Goal: Task Accomplishment & Management: Manage account settings

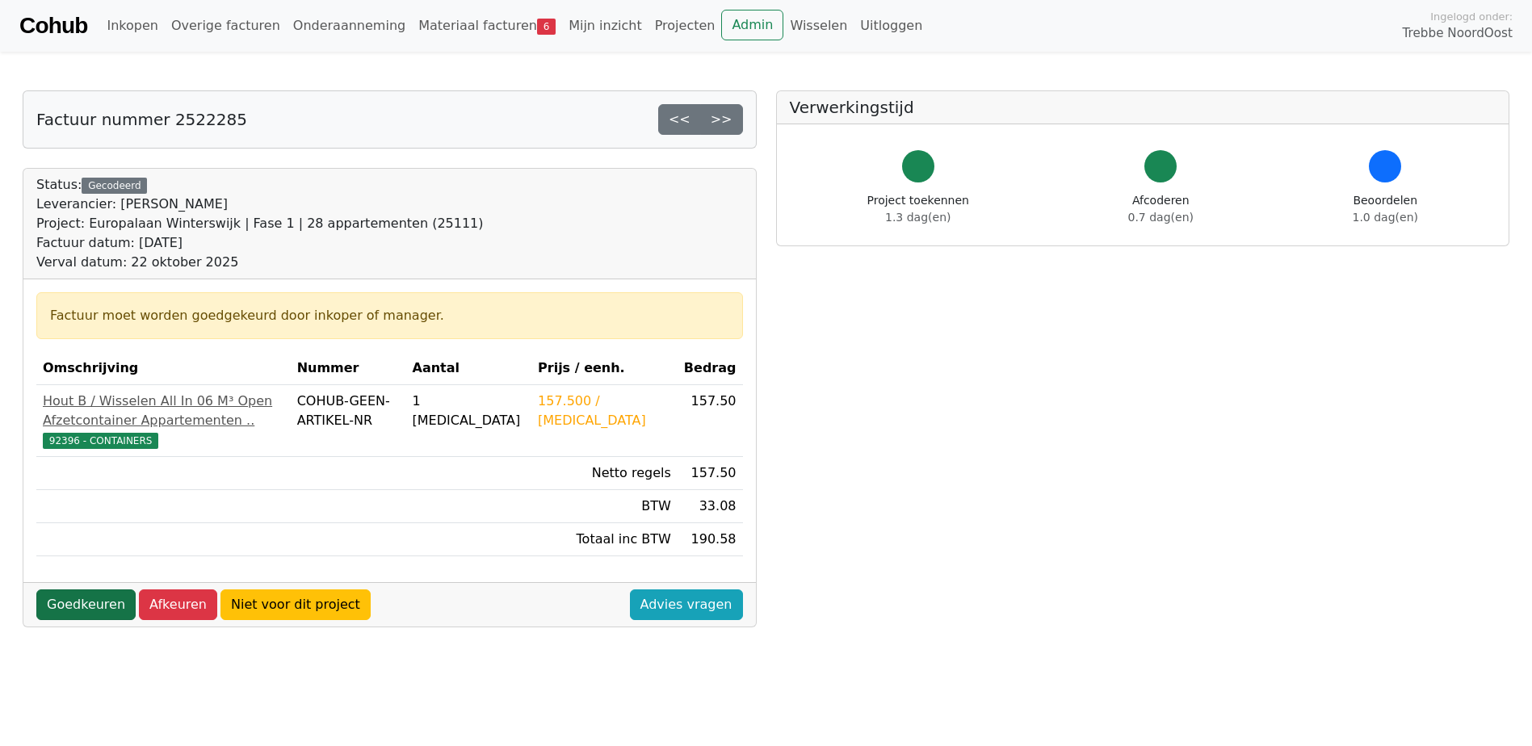
click at [82, 620] on link "Goedkeuren" at bounding box center [85, 605] width 99 height 31
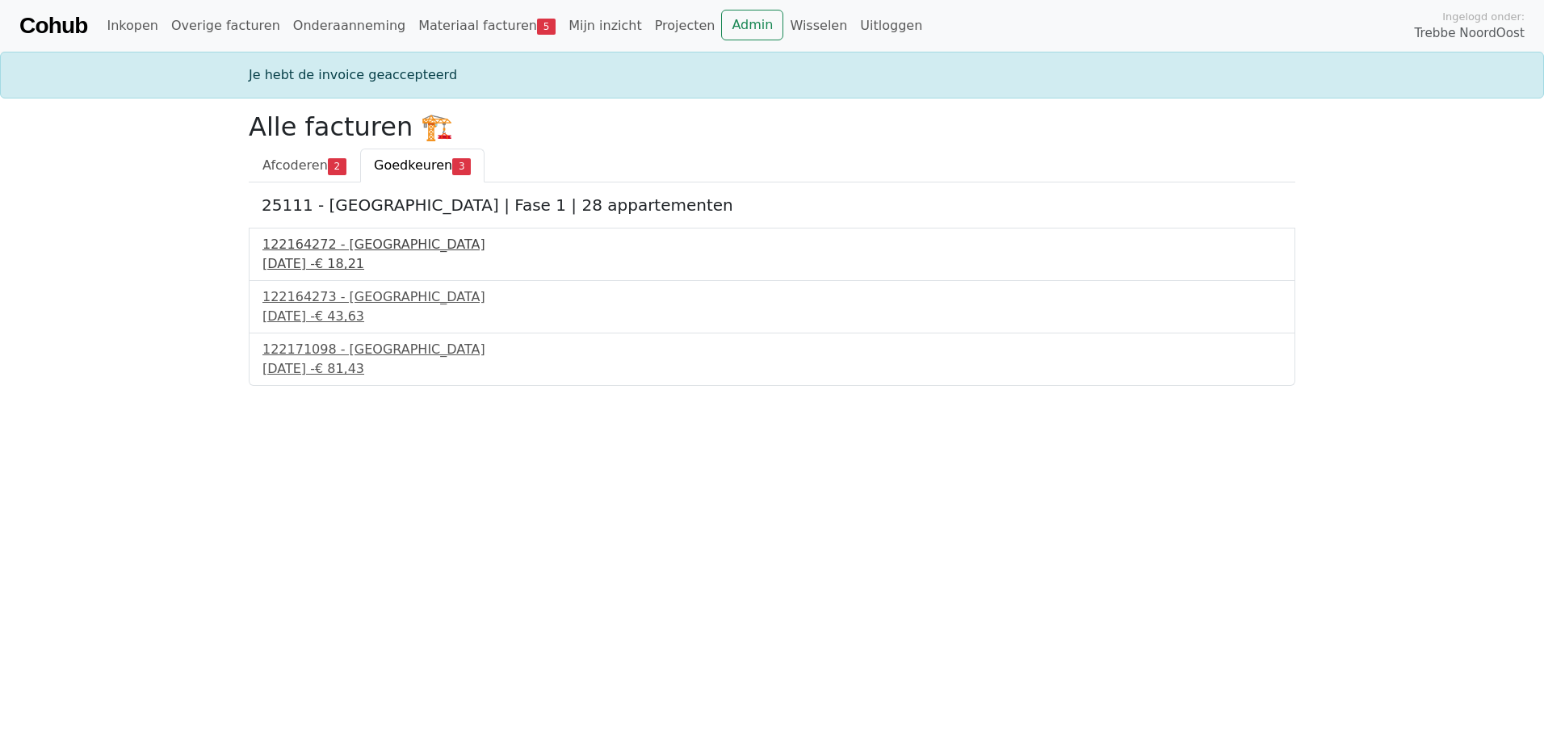
click at [368, 263] on div "17 september 2025 - € 18,21" at bounding box center [772, 263] width 1019 height 19
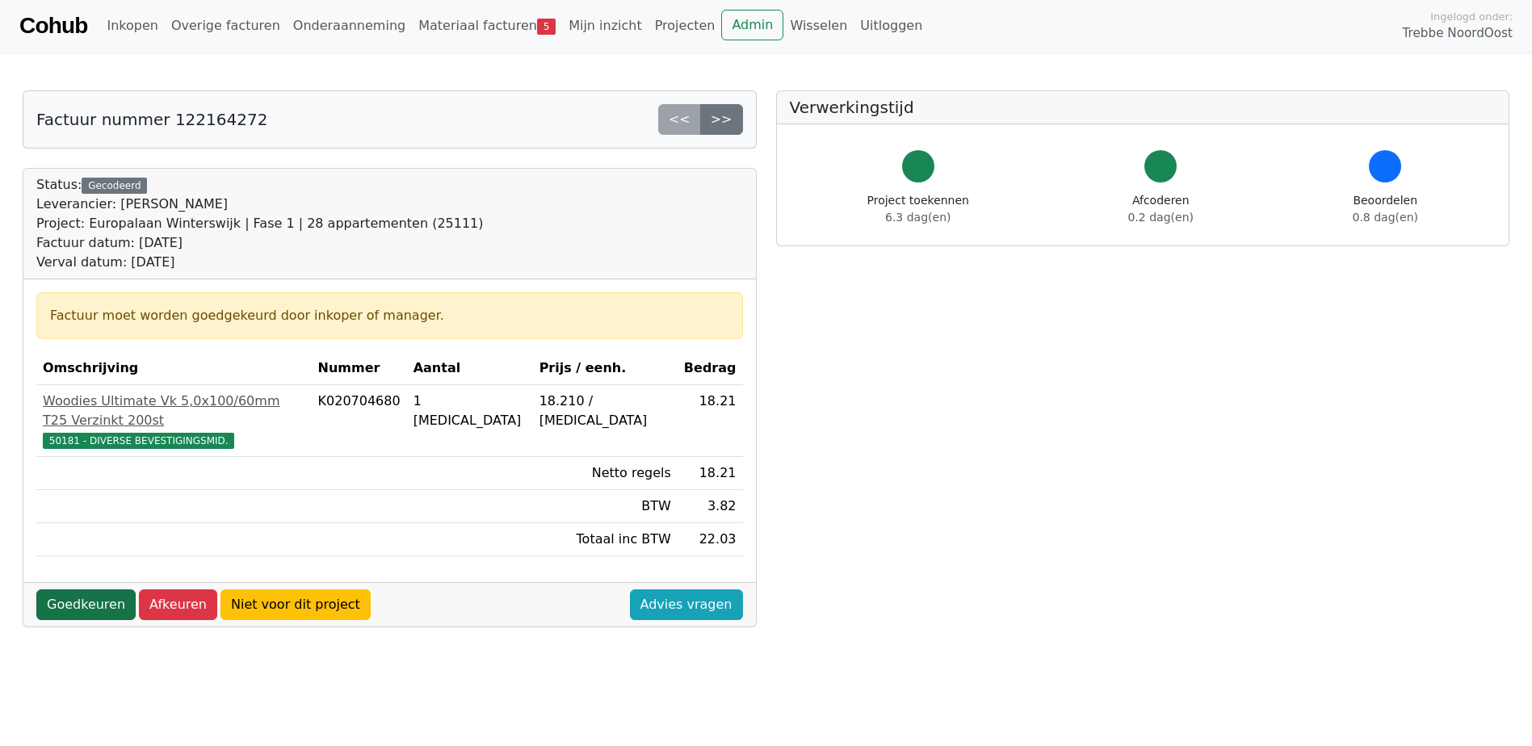
click at [101, 590] on link "Goedkeuren" at bounding box center [85, 605] width 99 height 31
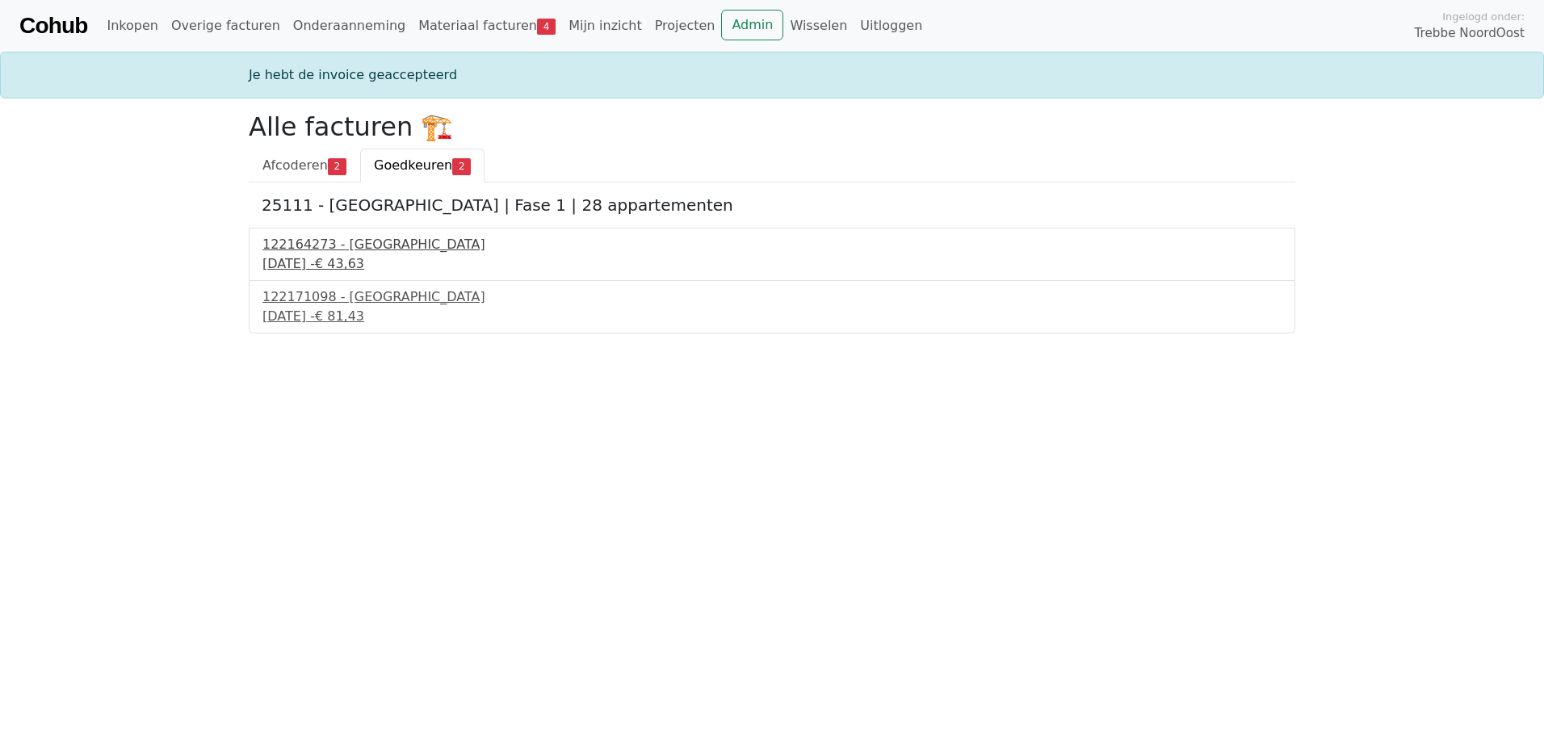
click at [361, 251] on div "122164273 - PontMeyer" at bounding box center [772, 244] width 1019 height 19
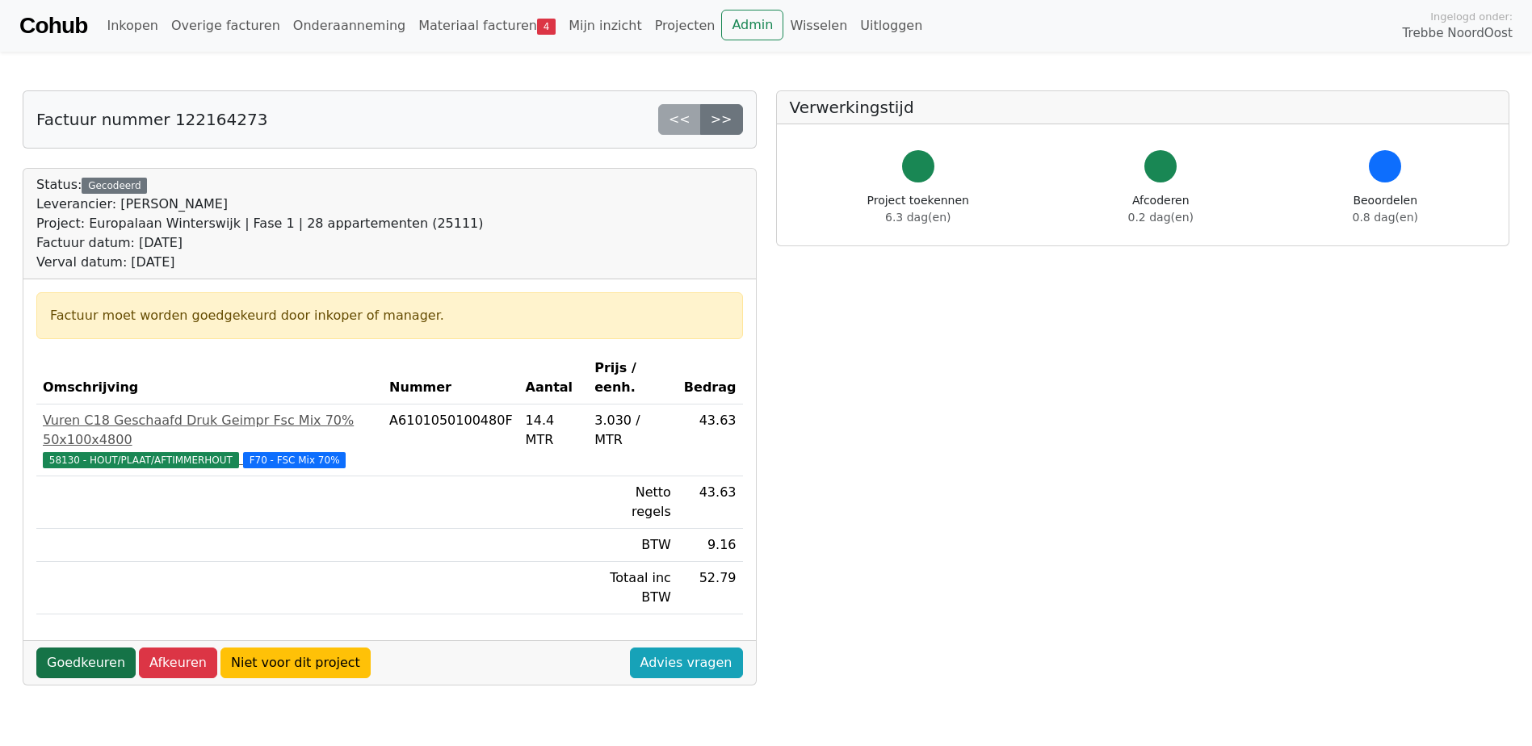
click at [74, 648] on link "Goedkeuren" at bounding box center [85, 663] width 99 height 31
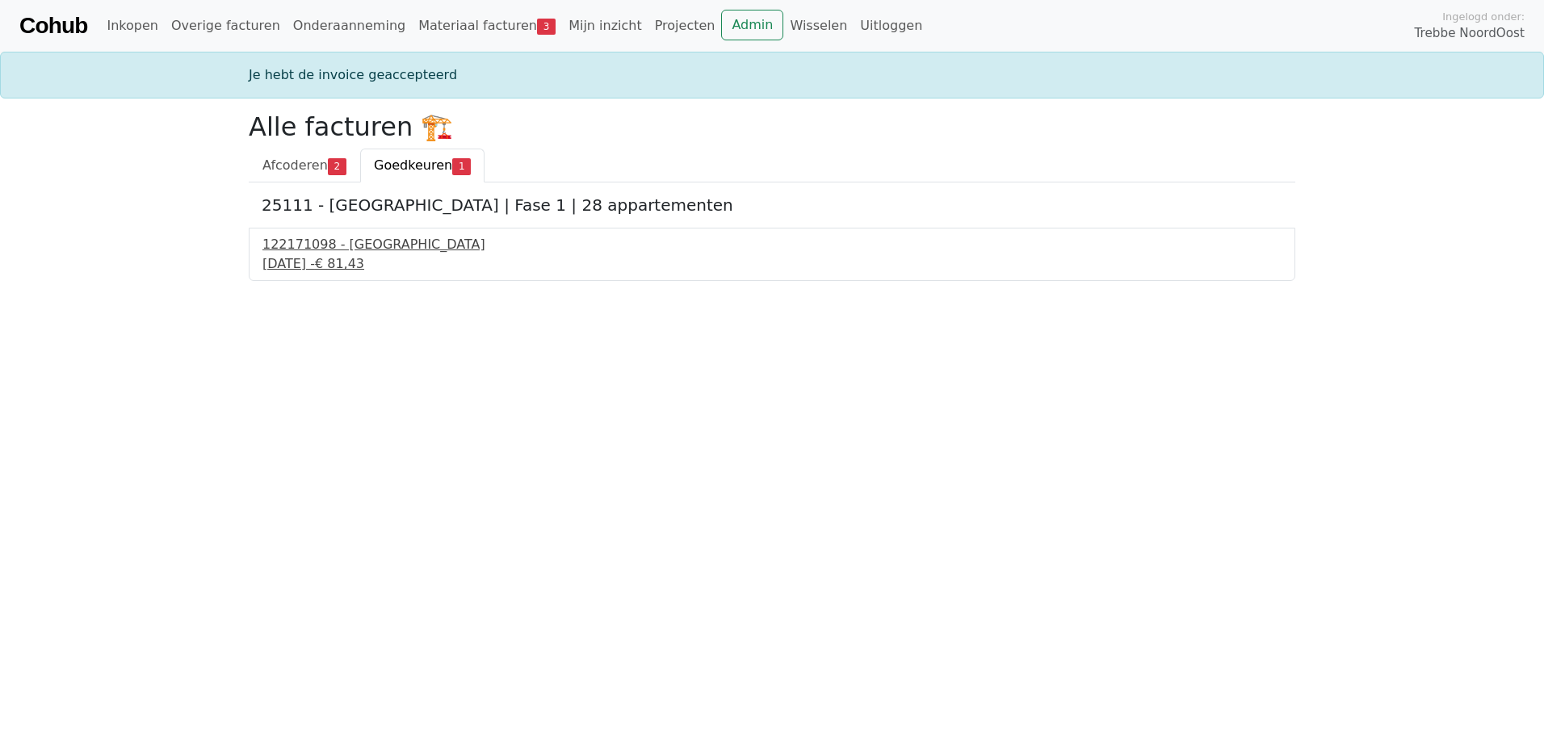
click at [370, 263] on div "[DATE] - € 81,43" at bounding box center [772, 263] width 1019 height 19
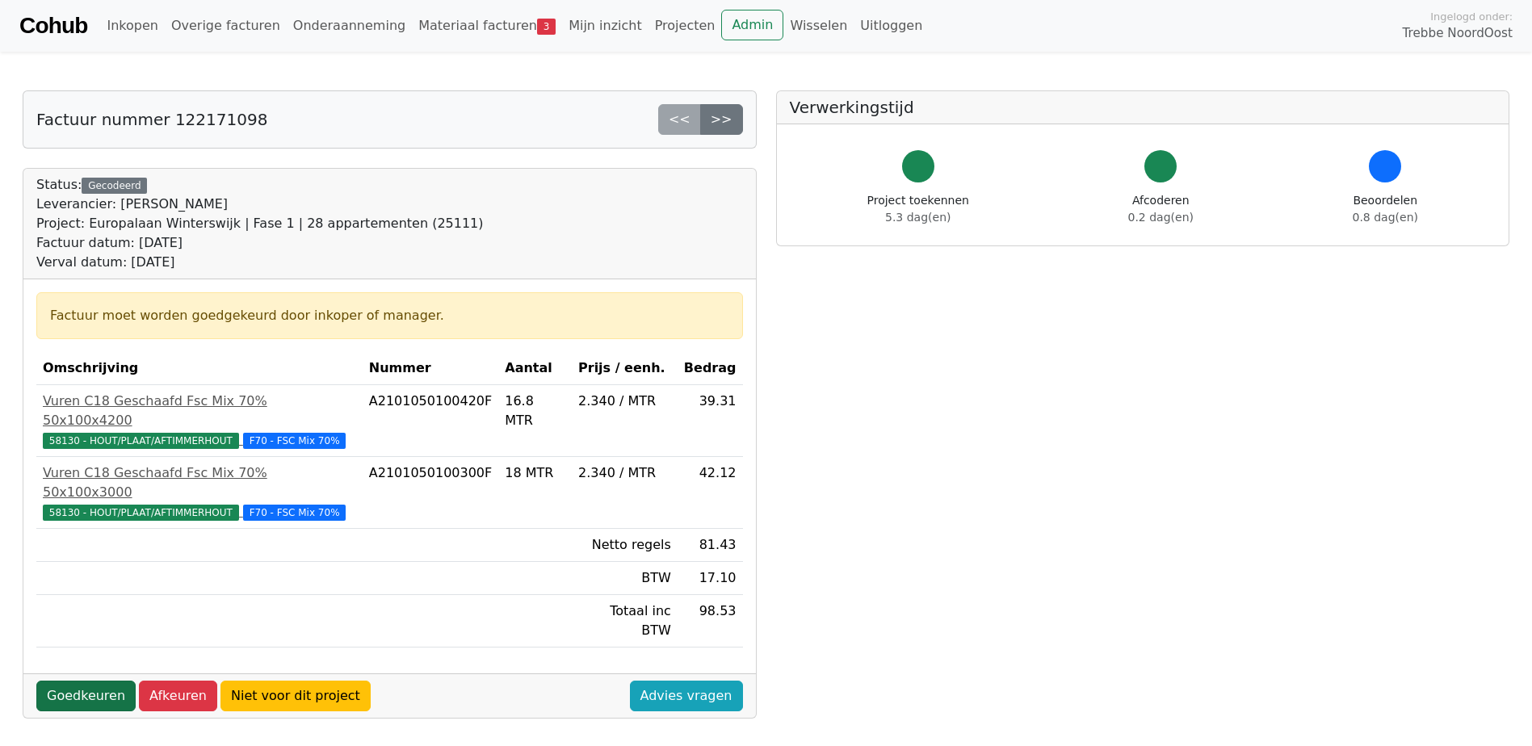
click at [83, 681] on link "Goedkeuren" at bounding box center [85, 696] width 99 height 31
